Goal: Check status

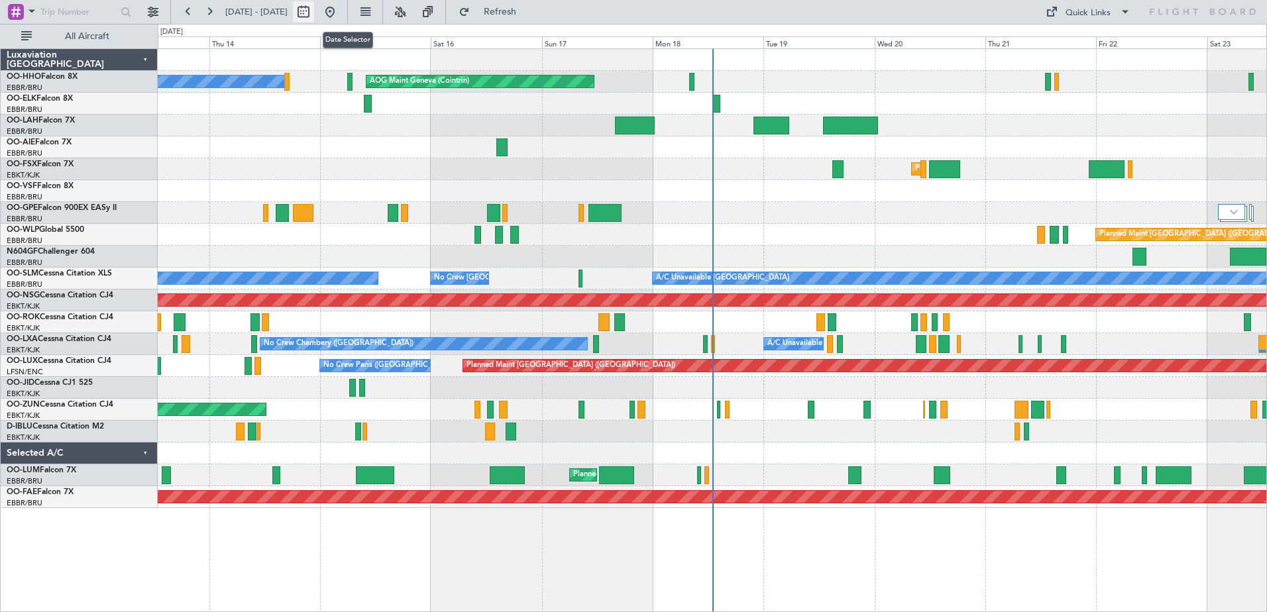
click at [314, 12] on button at bounding box center [303, 11] width 21 height 21
select select "8"
select select "2025"
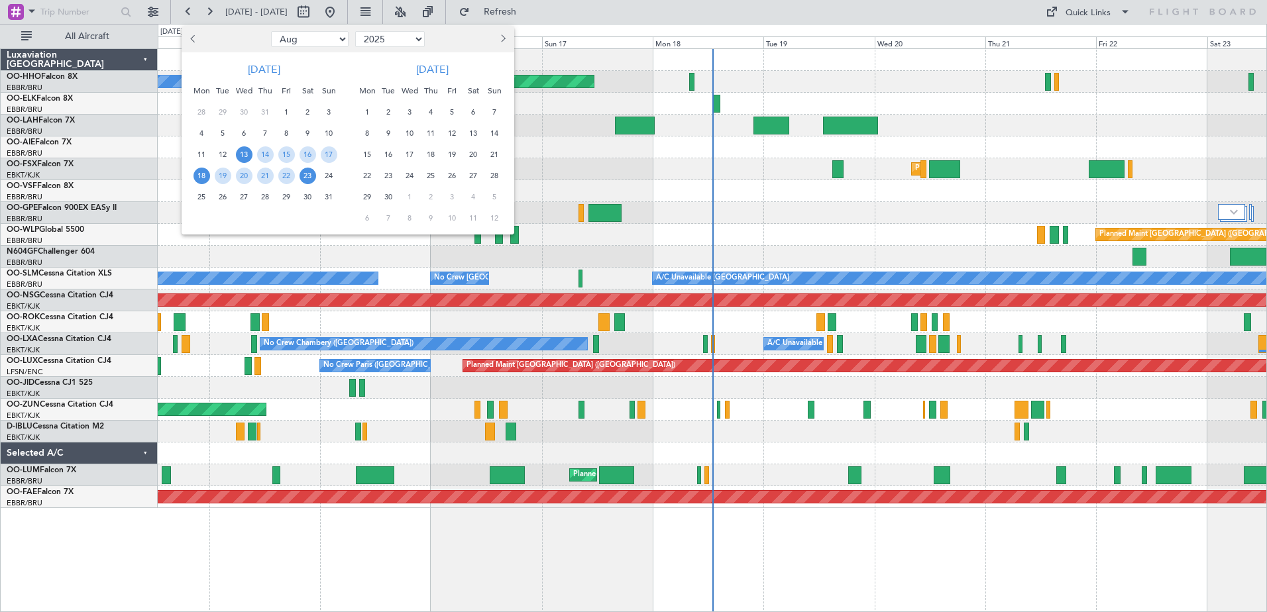
click at [204, 176] on span "18" at bounding box center [201, 176] width 17 height 17
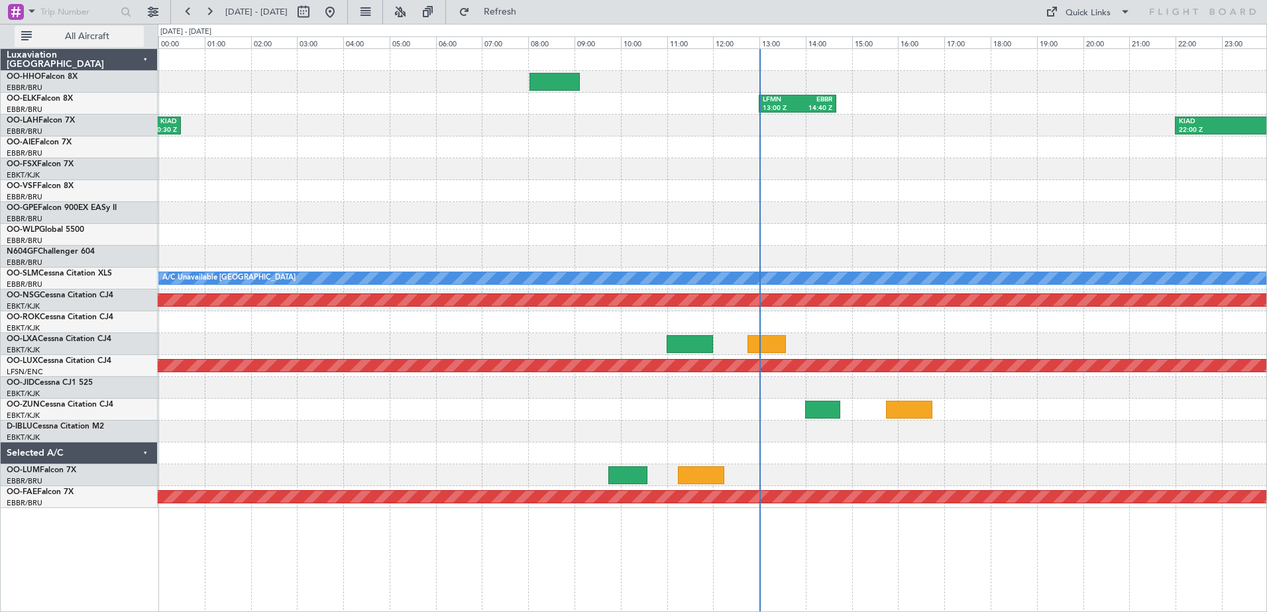
click at [123, 34] on span "All Aircraft" at bounding box center [86, 36] width 105 height 9
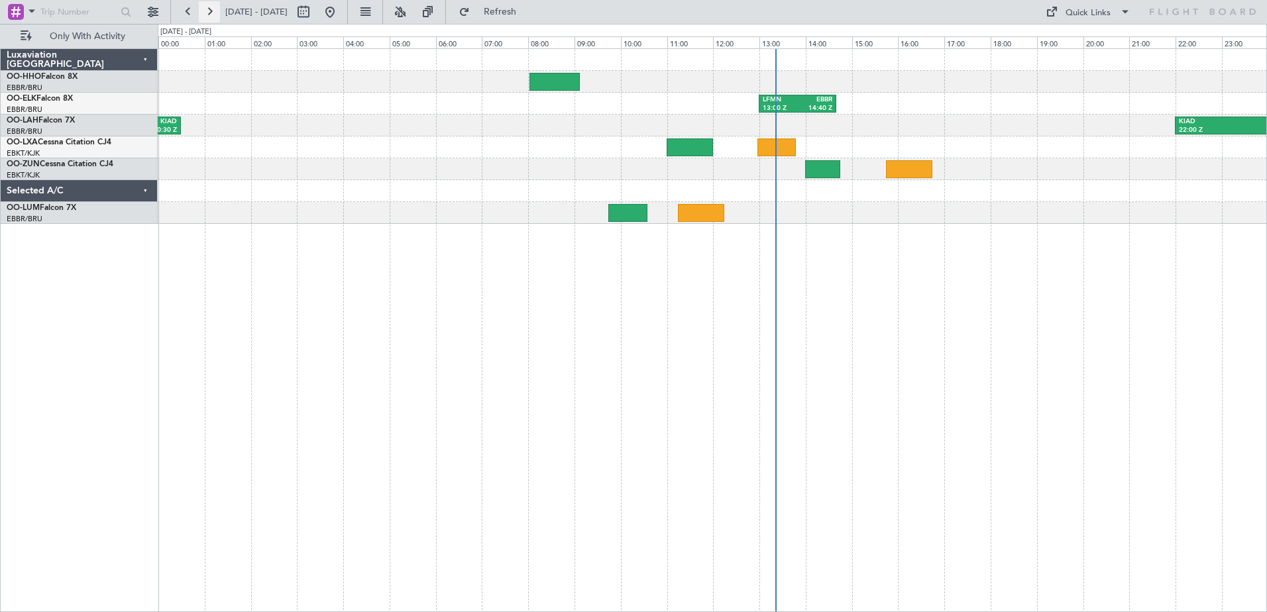
click at [208, 9] on button at bounding box center [209, 11] width 21 height 21
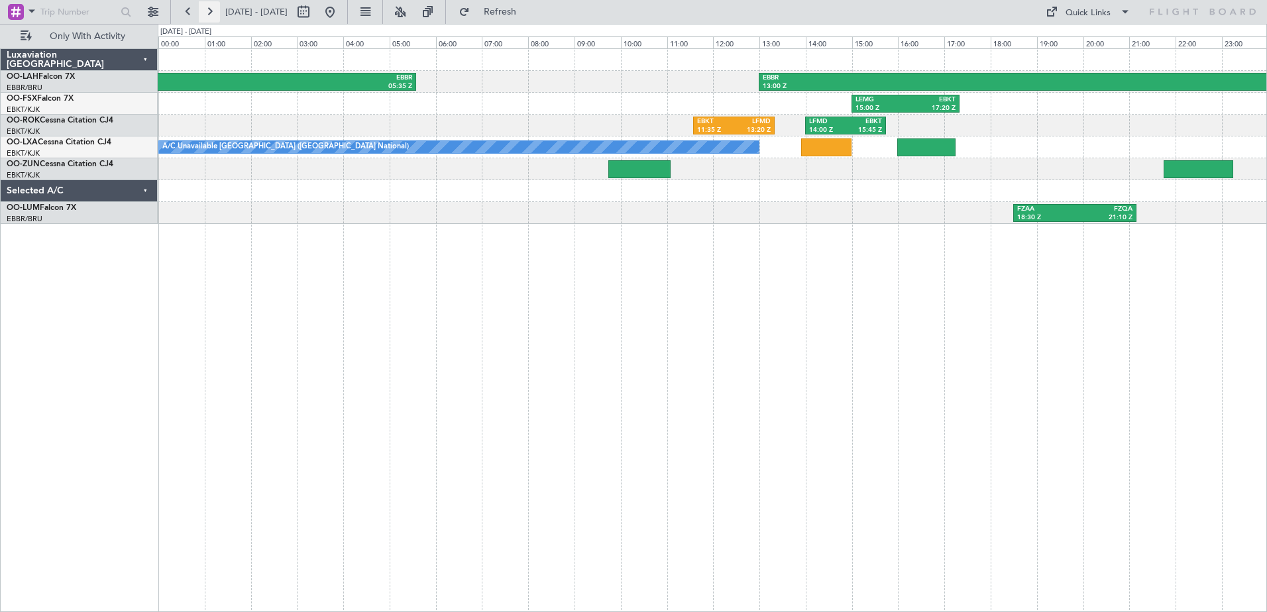
click at [209, 13] on button at bounding box center [209, 11] width 21 height 21
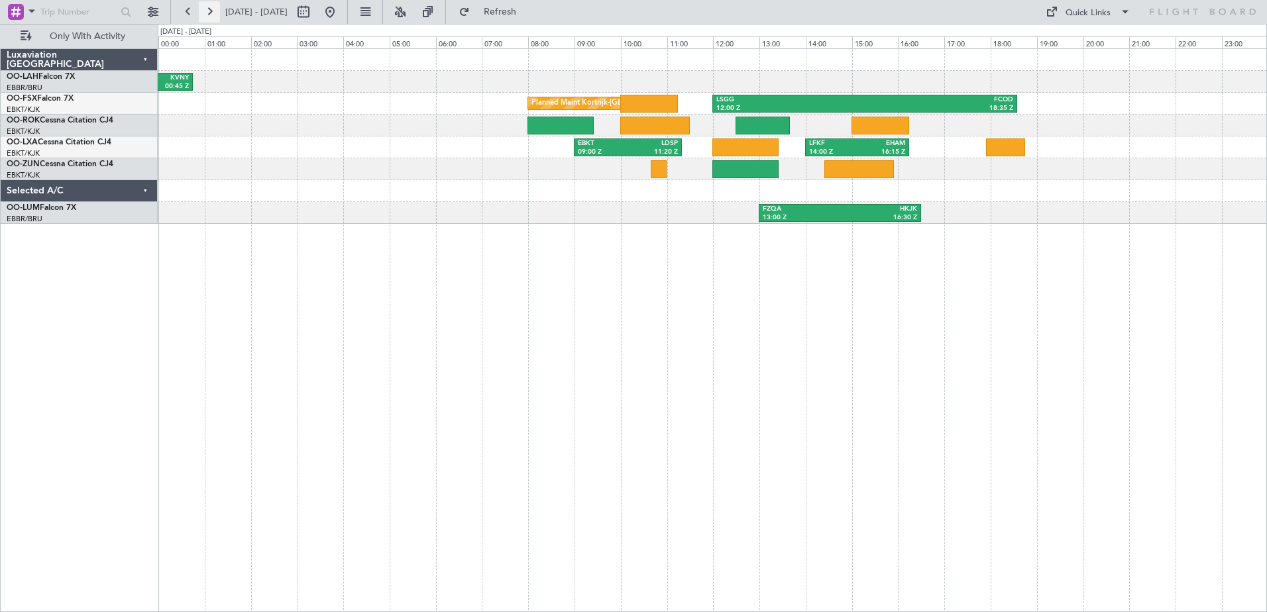
click at [210, 11] on button at bounding box center [209, 11] width 21 height 21
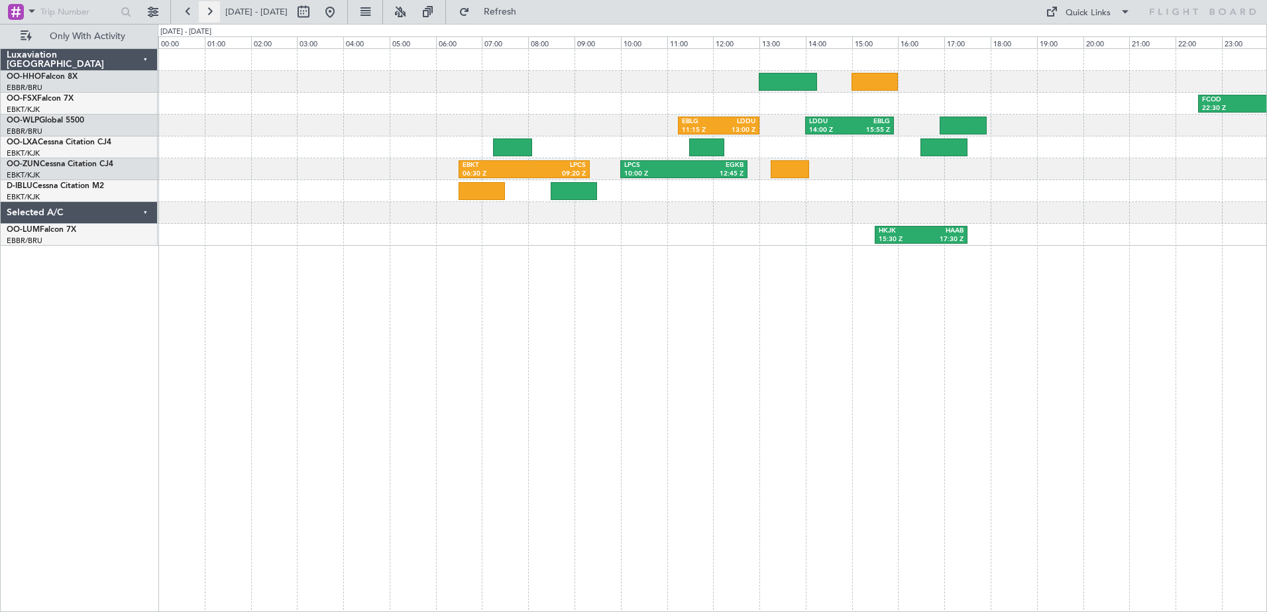
click at [209, 13] on button at bounding box center [209, 11] width 21 height 21
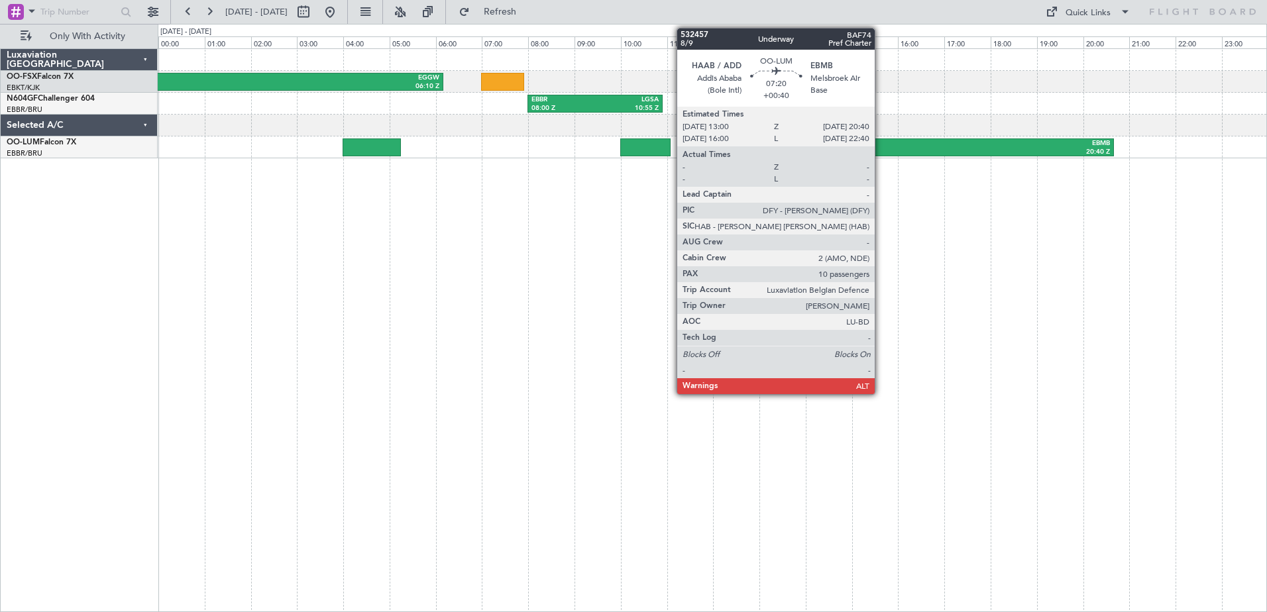
click at [880, 140] on div "HAAB" at bounding box center [850, 143] width 174 height 9
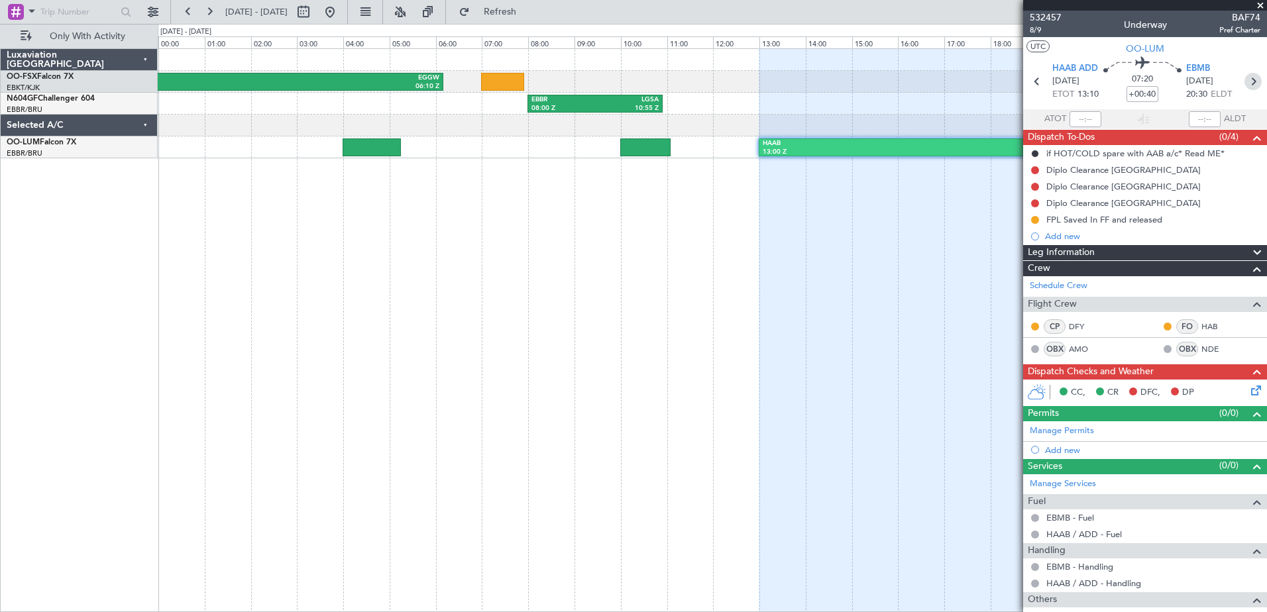
click at [1246, 81] on icon at bounding box center [1252, 81] width 17 height 17
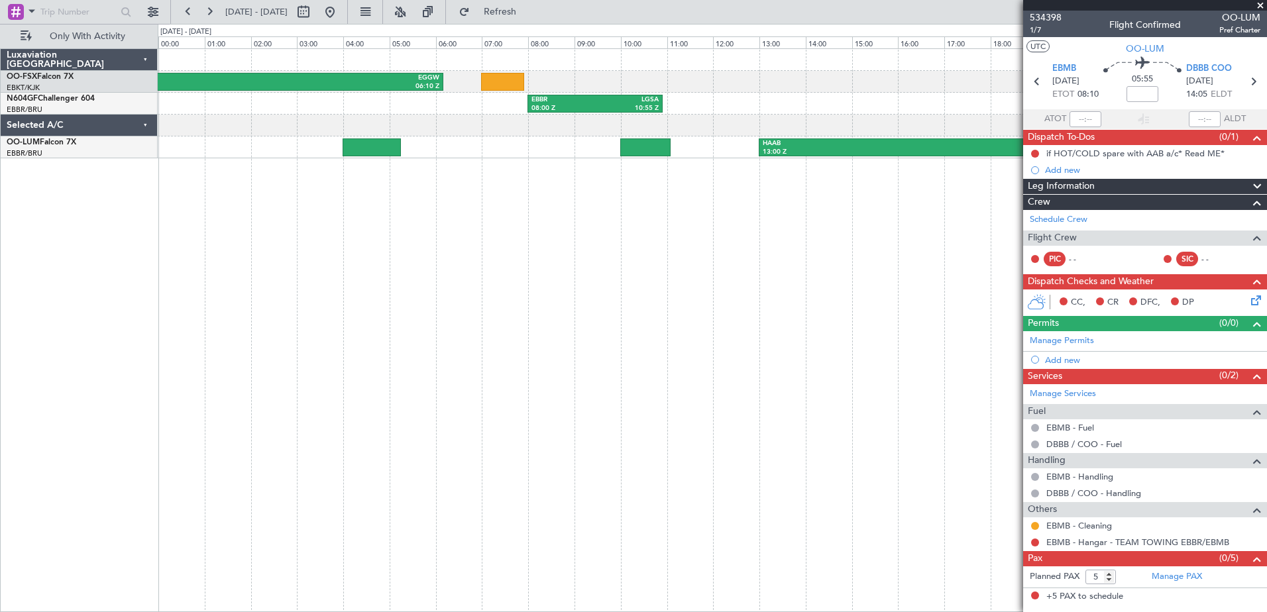
click at [1258, 0] on span at bounding box center [1259, 6] width 13 height 12
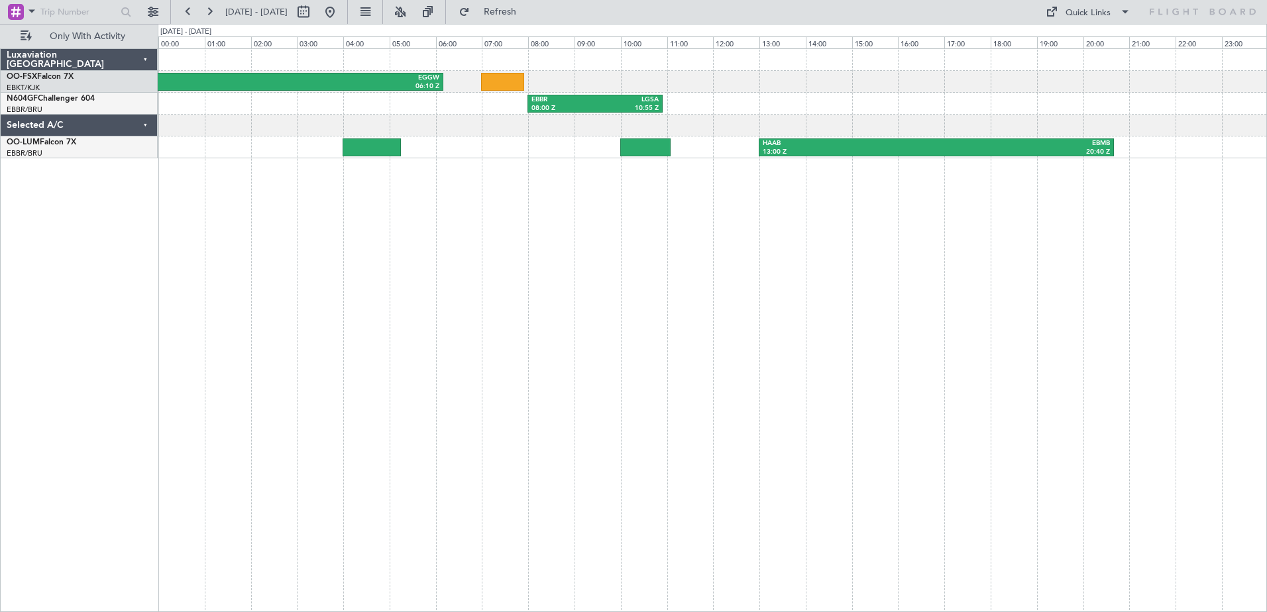
type input "0"
click at [209, 11] on button at bounding box center [209, 11] width 21 height 21
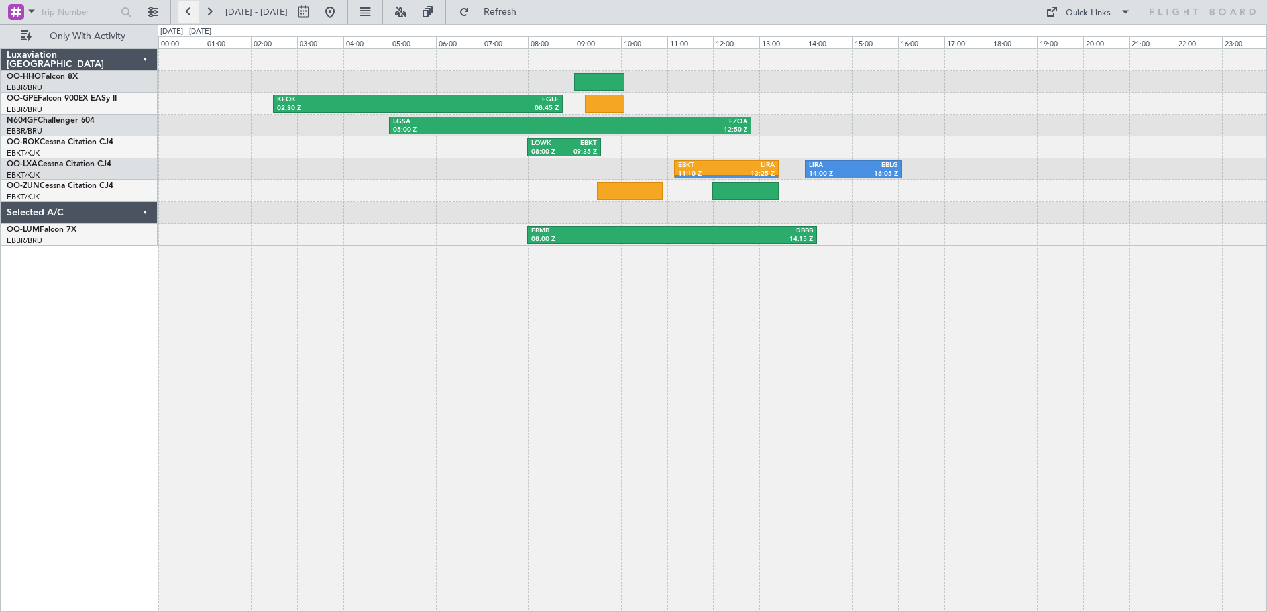
click at [183, 11] on button at bounding box center [188, 11] width 21 height 21
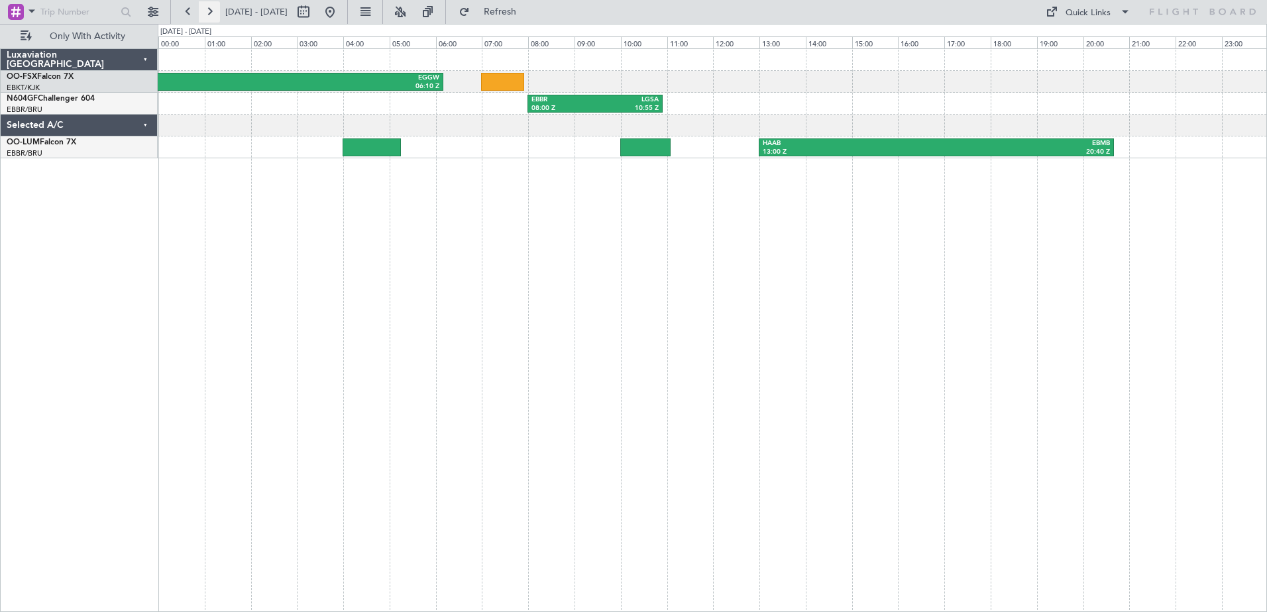
click at [211, 13] on button at bounding box center [209, 11] width 21 height 21
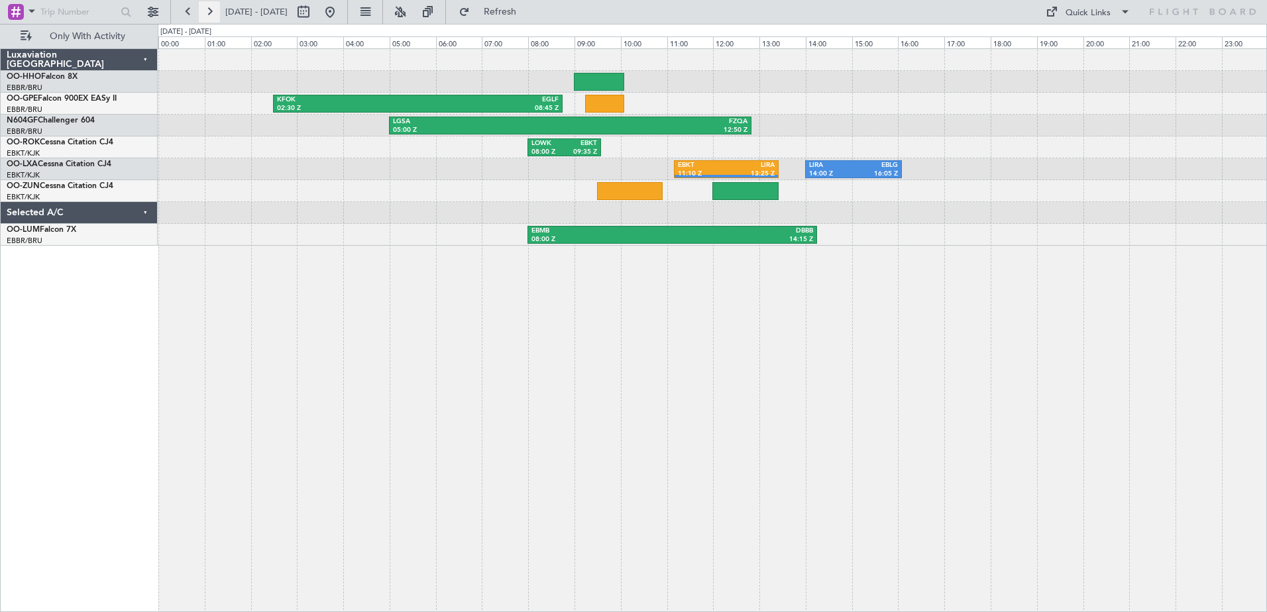
click at [213, 13] on button at bounding box center [209, 11] width 21 height 21
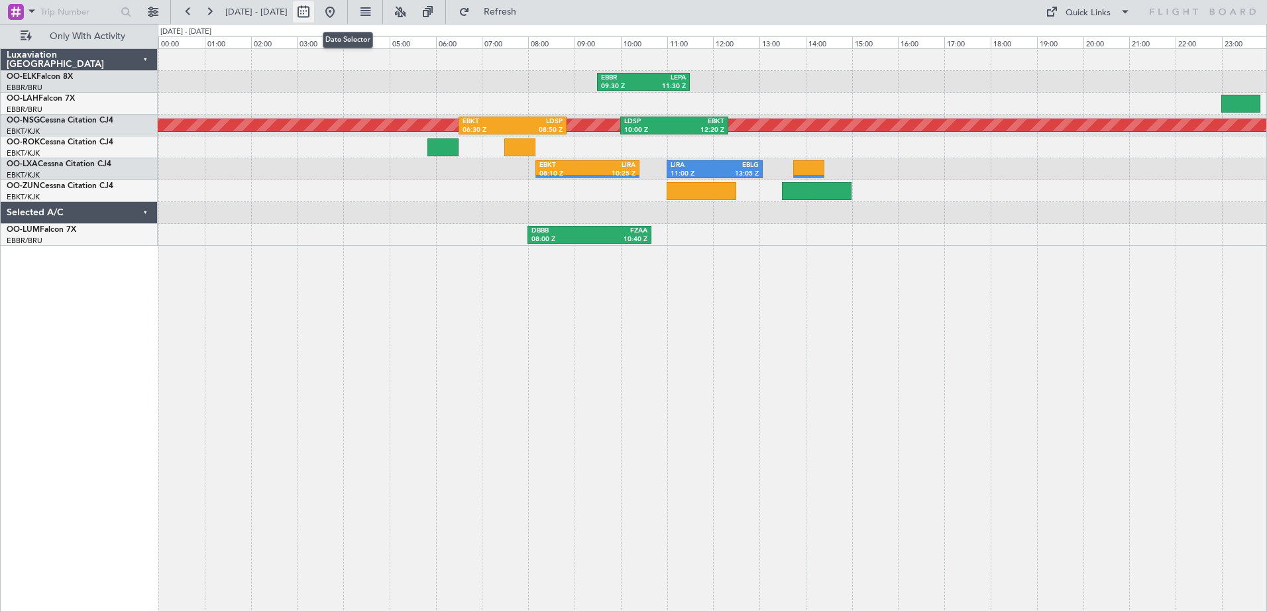
click at [314, 11] on button at bounding box center [303, 11] width 21 height 21
select select "8"
select select "2025"
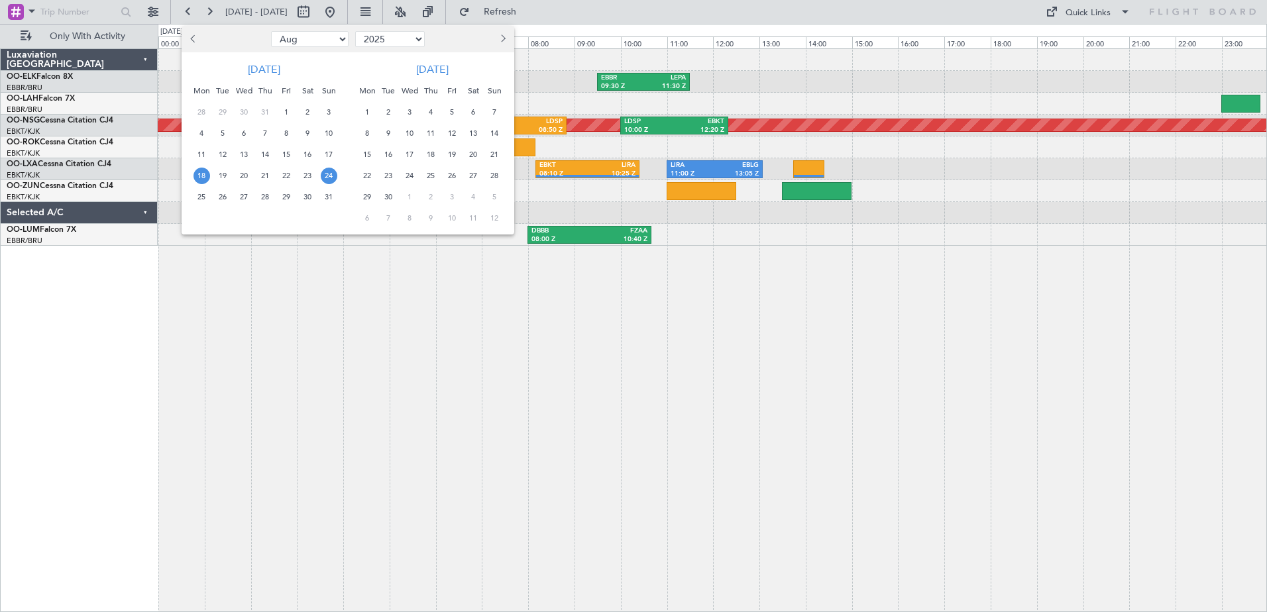
click at [202, 176] on span "18" at bounding box center [201, 176] width 17 height 17
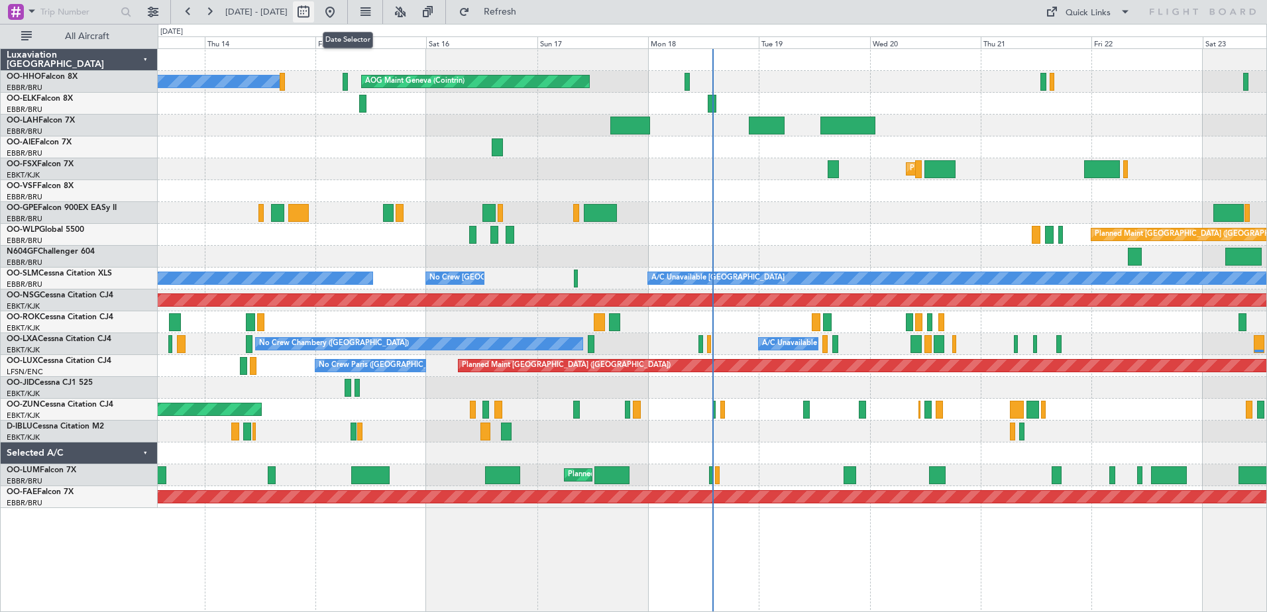
click at [314, 7] on button at bounding box center [303, 11] width 21 height 21
select select "8"
select select "2025"
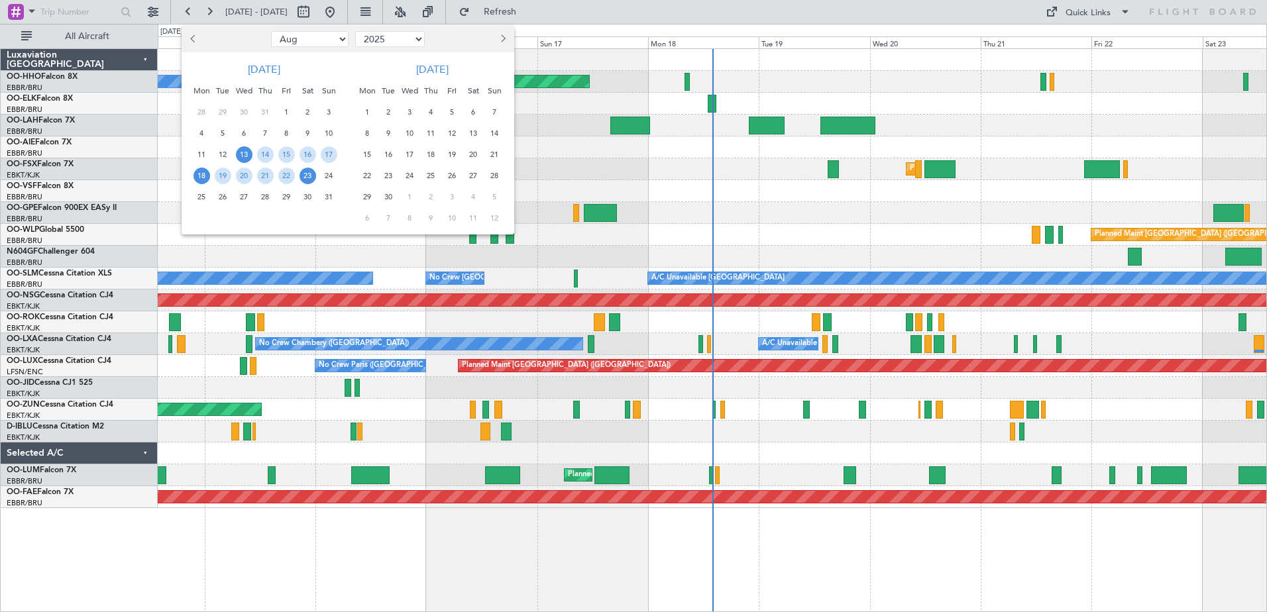
click at [201, 175] on span "18" at bounding box center [201, 176] width 17 height 17
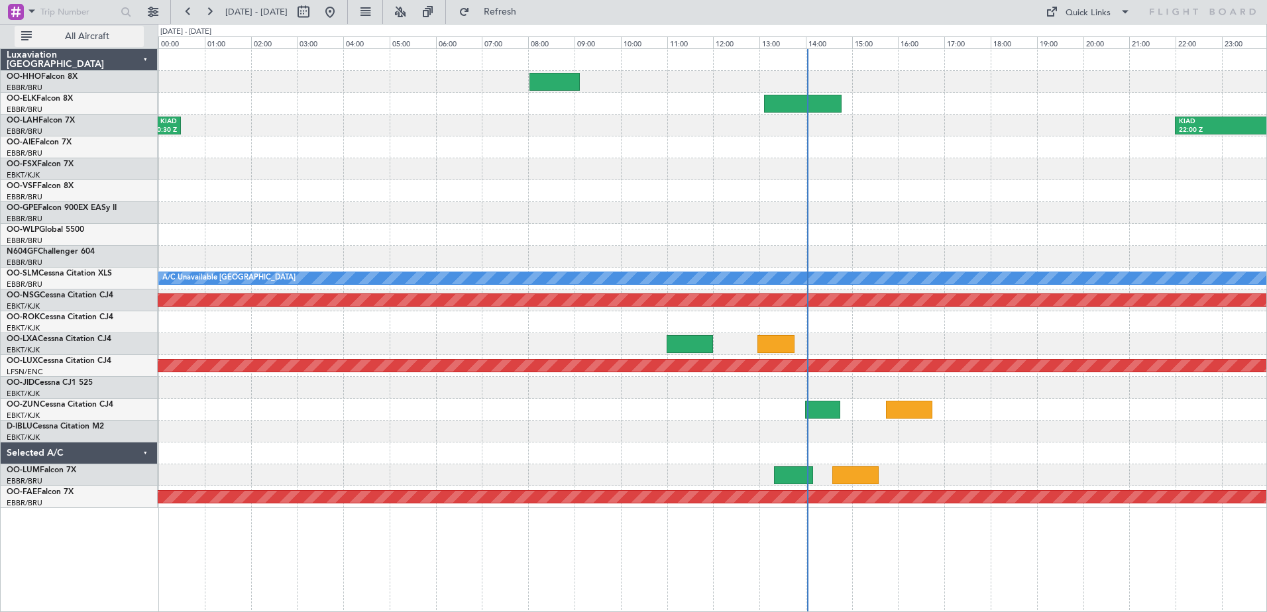
drag, startPoint x: 201, startPoint y: 175, endPoint x: 126, endPoint y: 33, distance: 160.3
click at [126, 33] on span "All Aircraft" at bounding box center [86, 36] width 105 height 9
